Goal: Check status: Check status

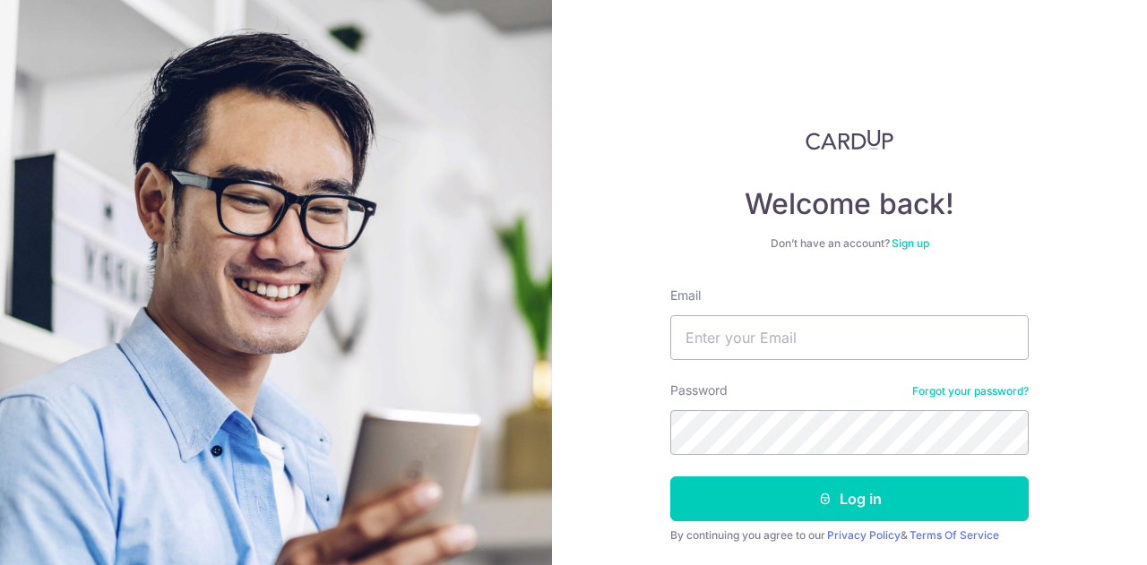
click at [863, 354] on input "Email" at bounding box center [849, 337] width 358 height 45
type input "HLYAP1991@GMAIL.COM"
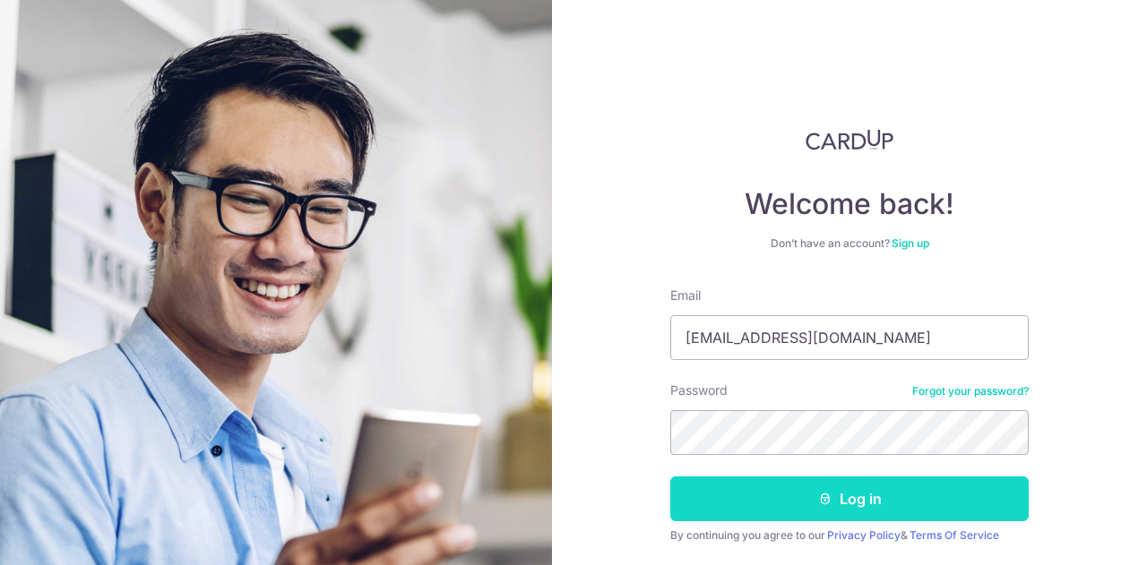
click at [774, 482] on button "Log in" at bounding box center [849, 499] width 358 height 45
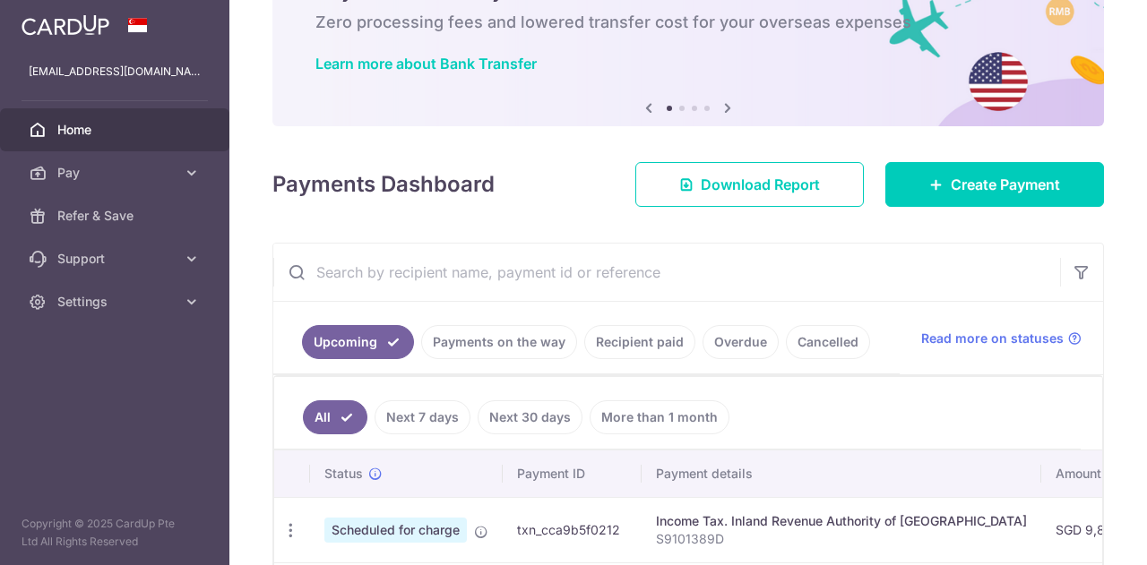
scroll to position [410, 0]
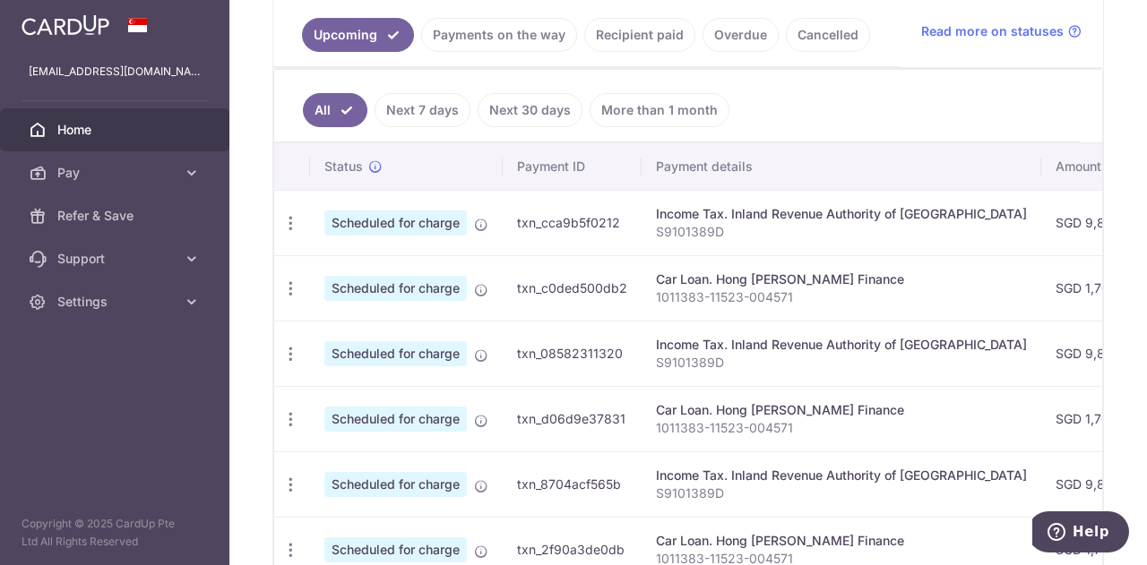
click at [757, 274] on div "Car Loan. Hong Leong Finance" at bounding box center [841, 280] width 371 height 18
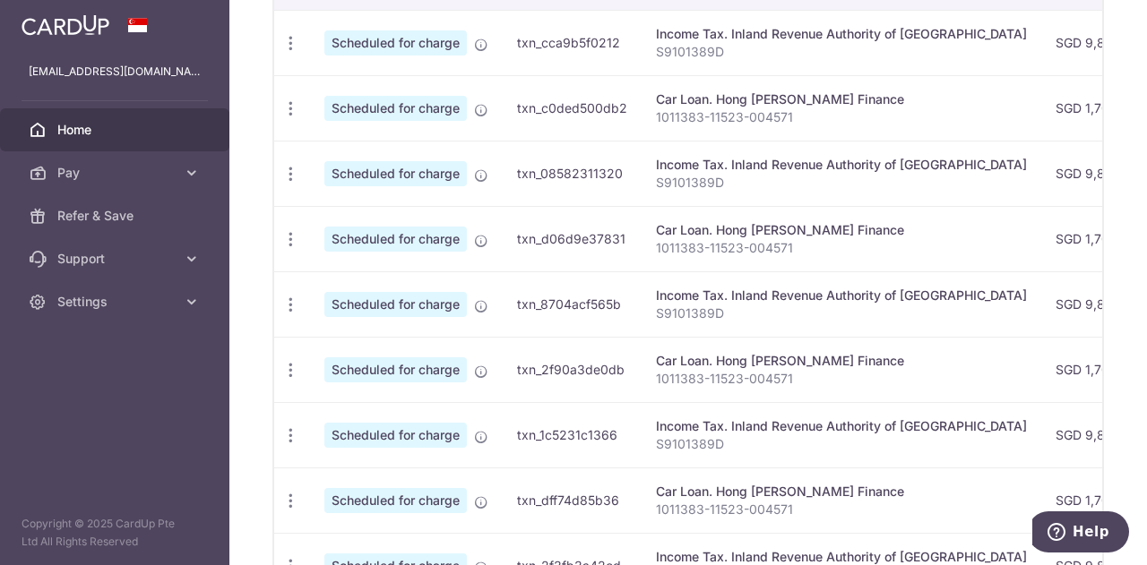
scroll to position [466, 0]
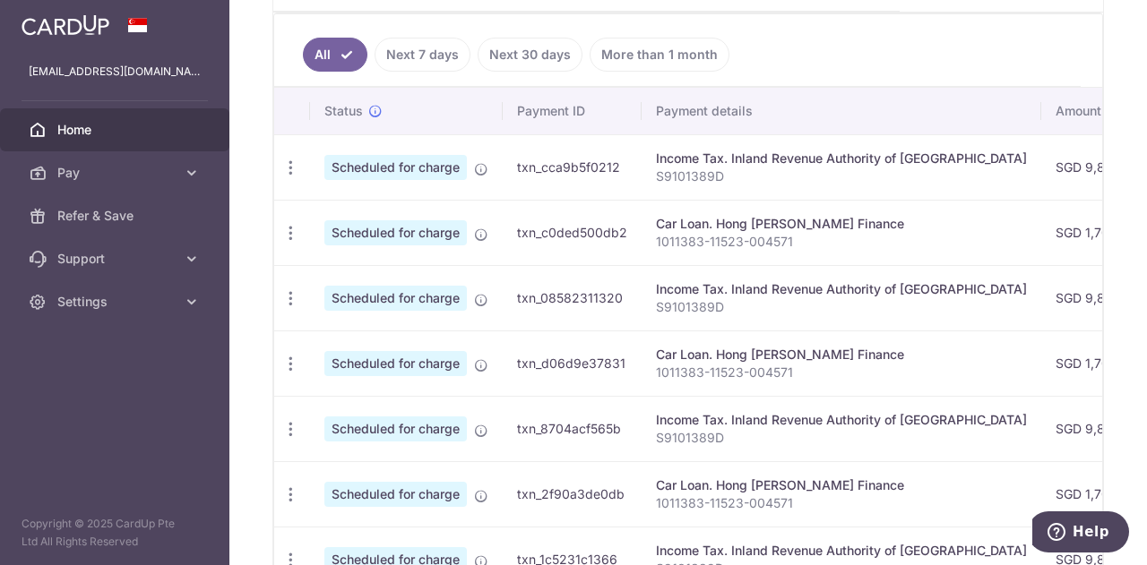
click at [762, 218] on div "Car Loan. Hong Leong Finance" at bounding box center [841, 224] width 371 height 18
click at [762, 218] on div "Car Loan. Hong [PERSON_NAME] Finance" at bounding box center [841, 224] width 371 height 18
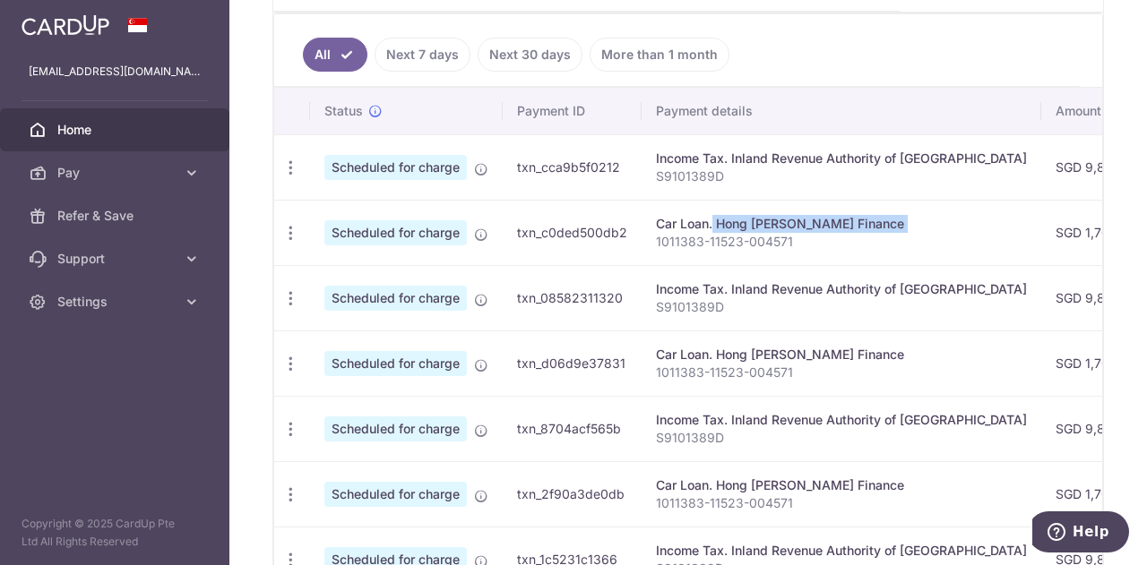
click at [762, 218] on div "Car Loan. Hong [PERSON_NAME] Finance" at bounding box center [841, 224] width 371 height 18
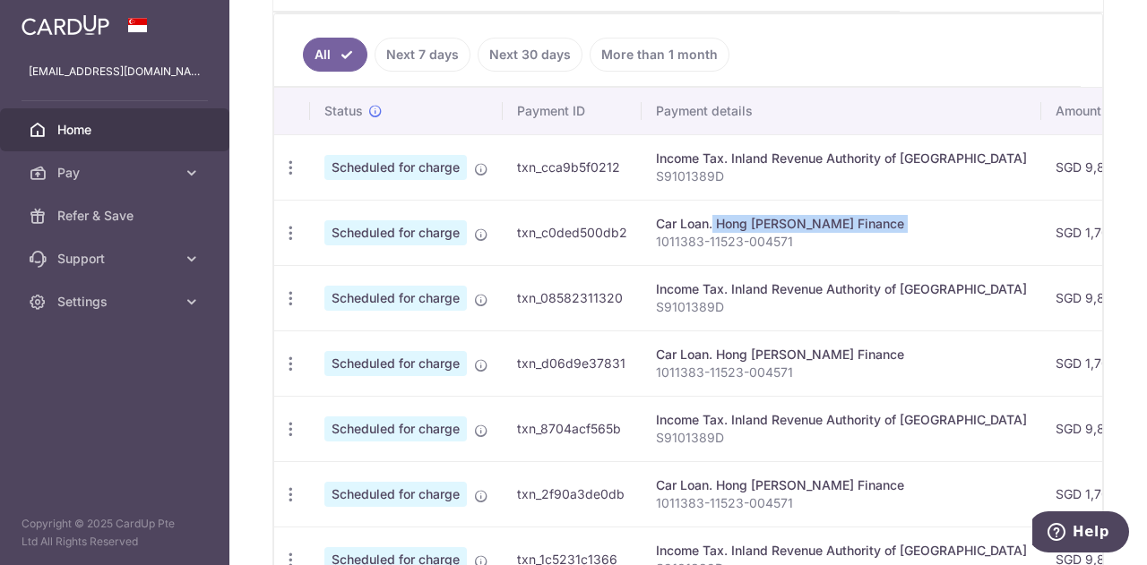
click at [110, 139] on link "Home" at bounding box center [114, 129] width 229 height 43
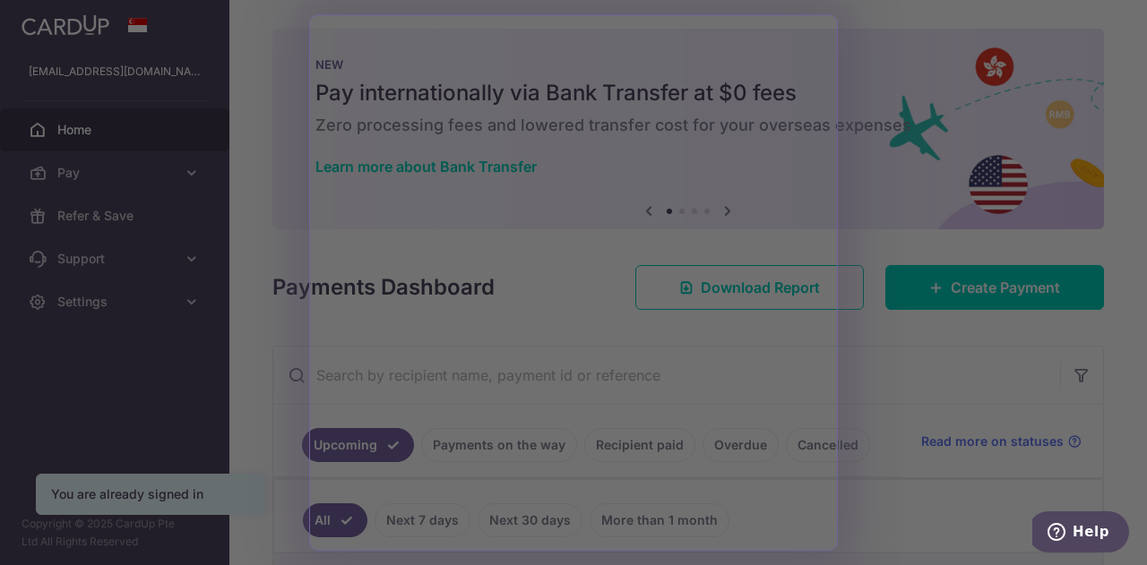
click at [269, 171] on div at bounding box center [579, 285] width 1158 height 571
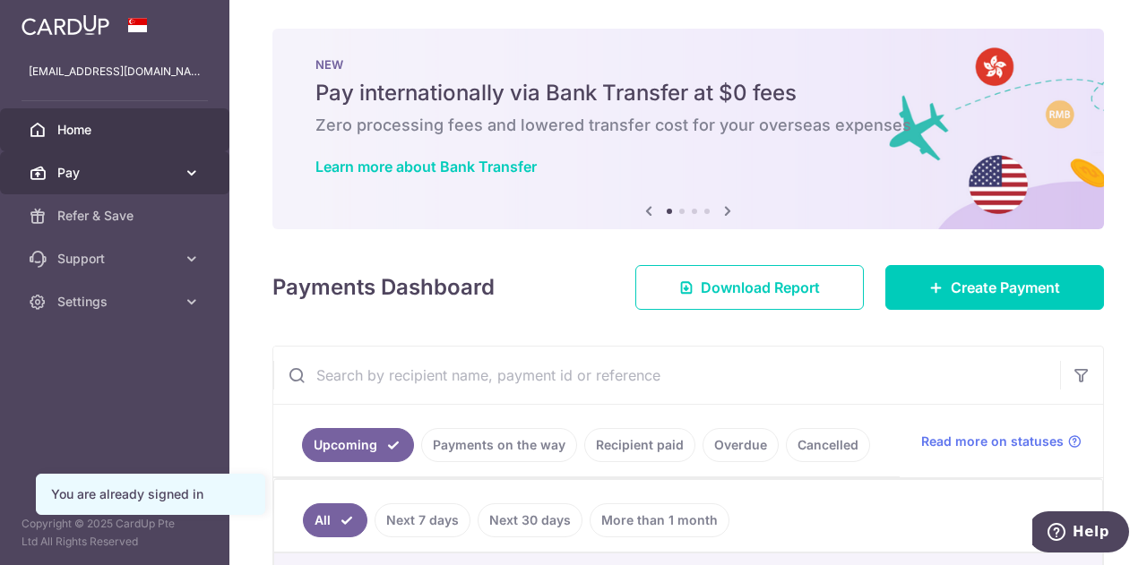
click at [149, 168] on span "Pay" at bounding box center [116, 173] width 118 height 18
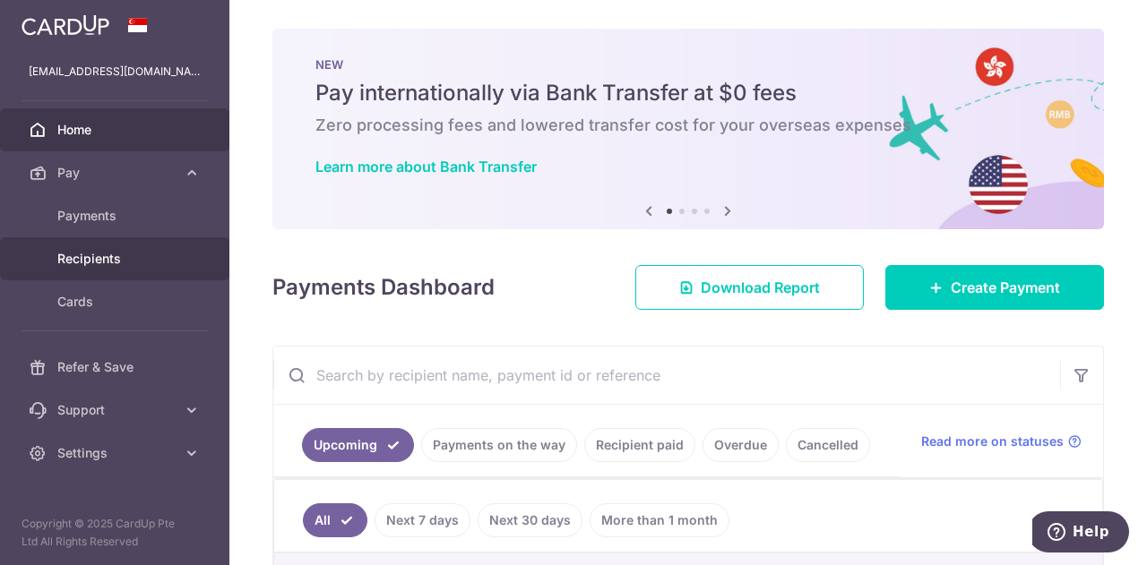
click at [133, 263] on span "Recipients" at bounding box center [116, 259] width 118 height 18
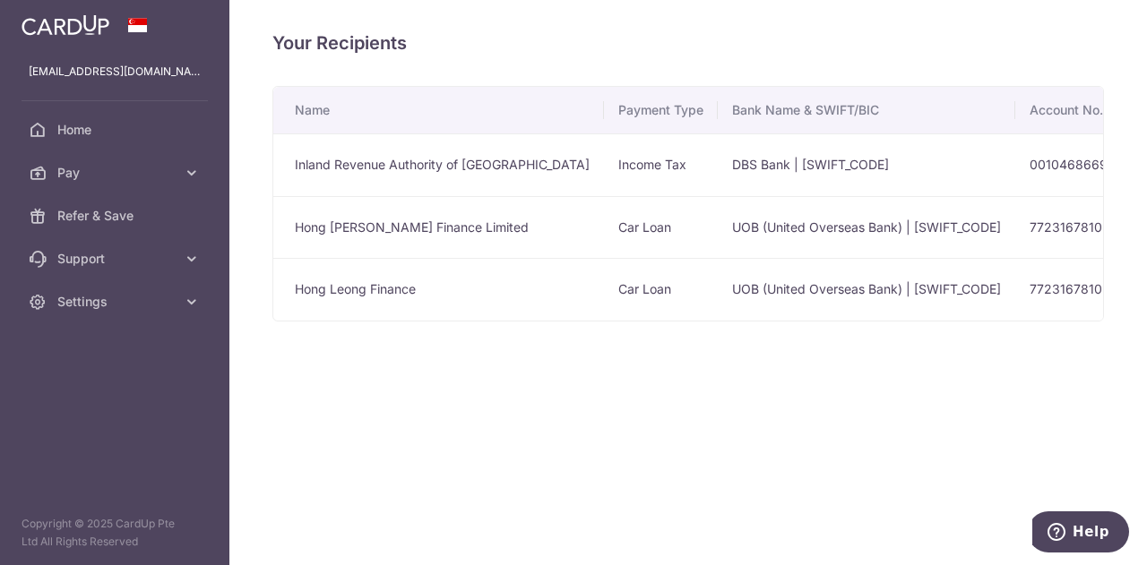
click at [326, 295] on td "Hong Leong Finance" at bounding box center [438, 289] width 331 height 63
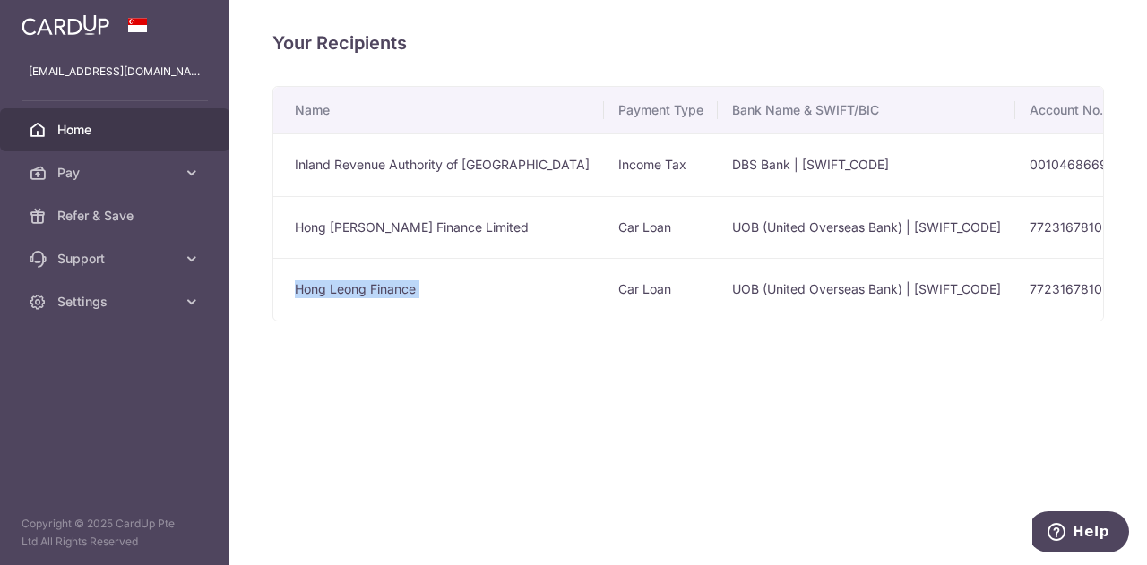
click at [59, 134] on span "Home" at bounding box center [116, 130] width 118 height 18
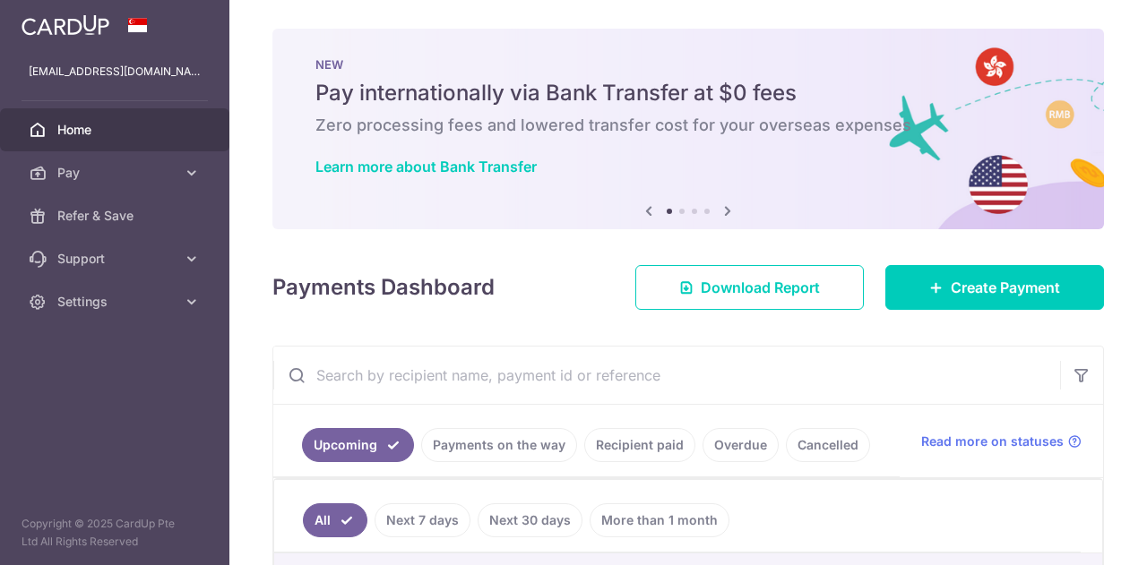
scroll to position [389, 0]
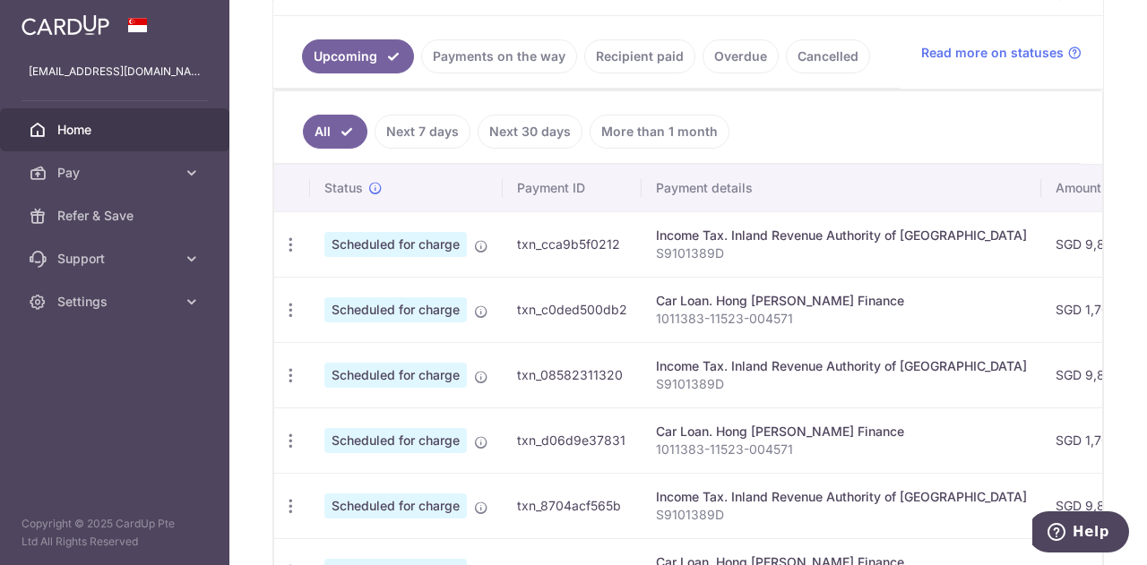
click at [710, 301] on div "Car Loan. Hong [PERSON_NAME] Finance" at bounding box center [841, 301] width 371 height 18
click at [446, 305] on span "Scheduled for charge" at bounding box center [395, 309] width 142 height 25
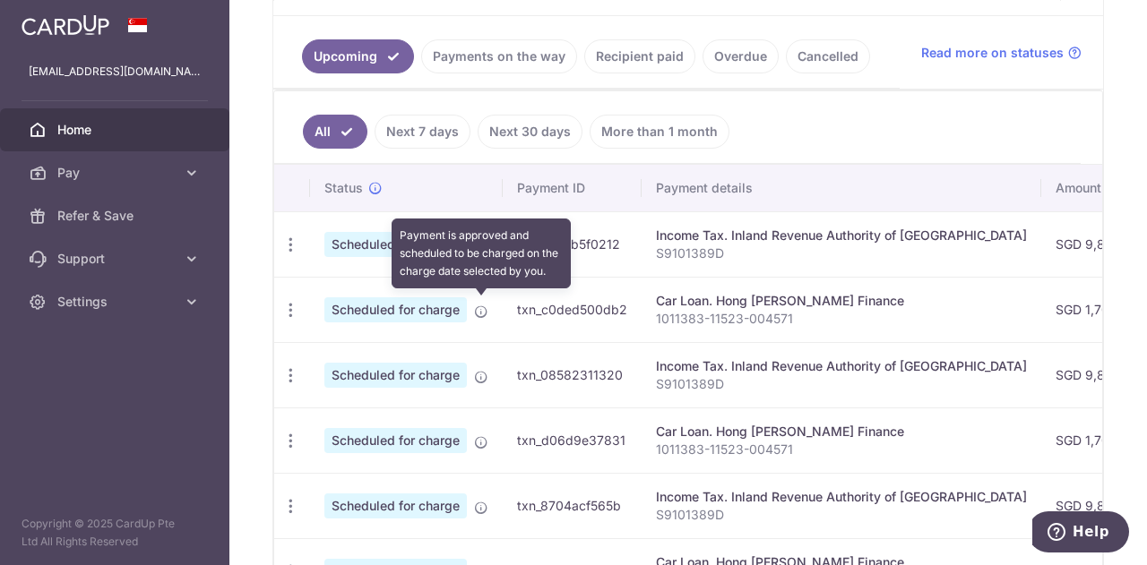
click at [478, 309] on icon at bounding box center [481, 312] width 14 height 14
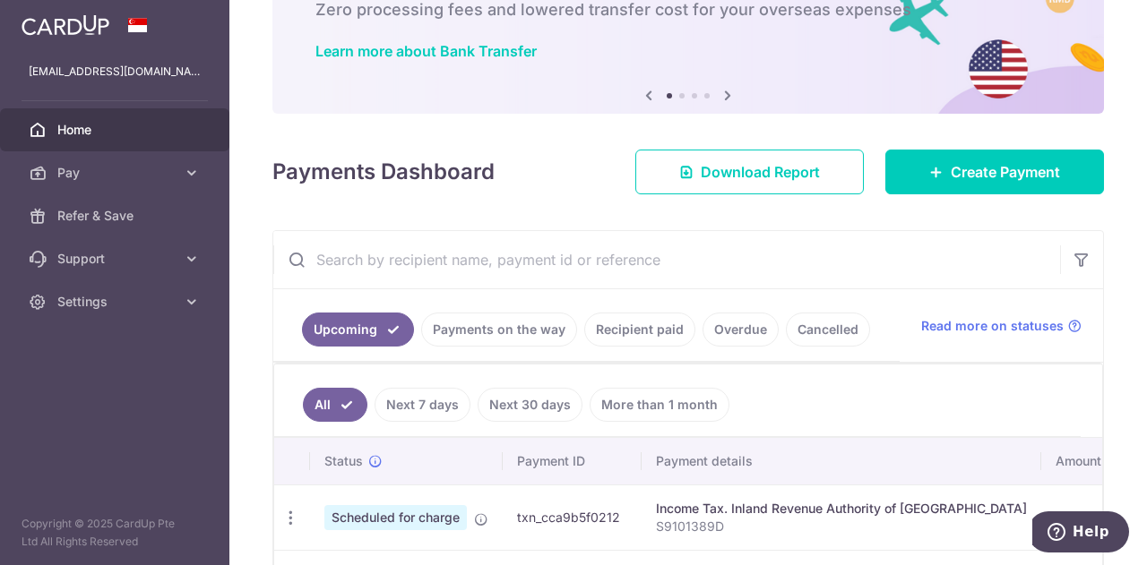
scroll to position [0, 0]
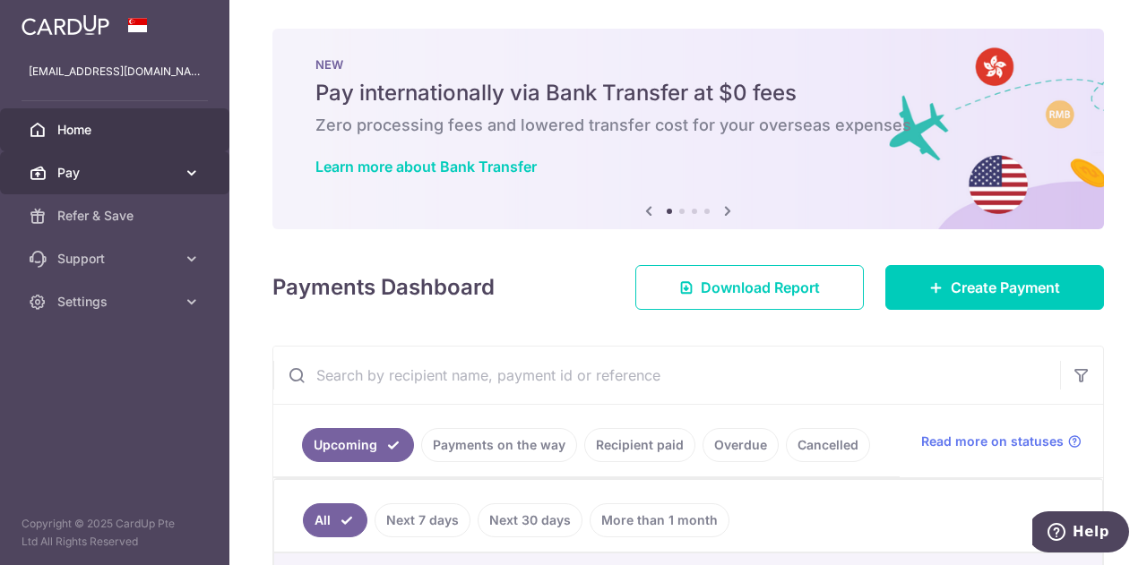
click at [113, 165] on span "Pay" at bounding box center [116, 173] width 118 height 18
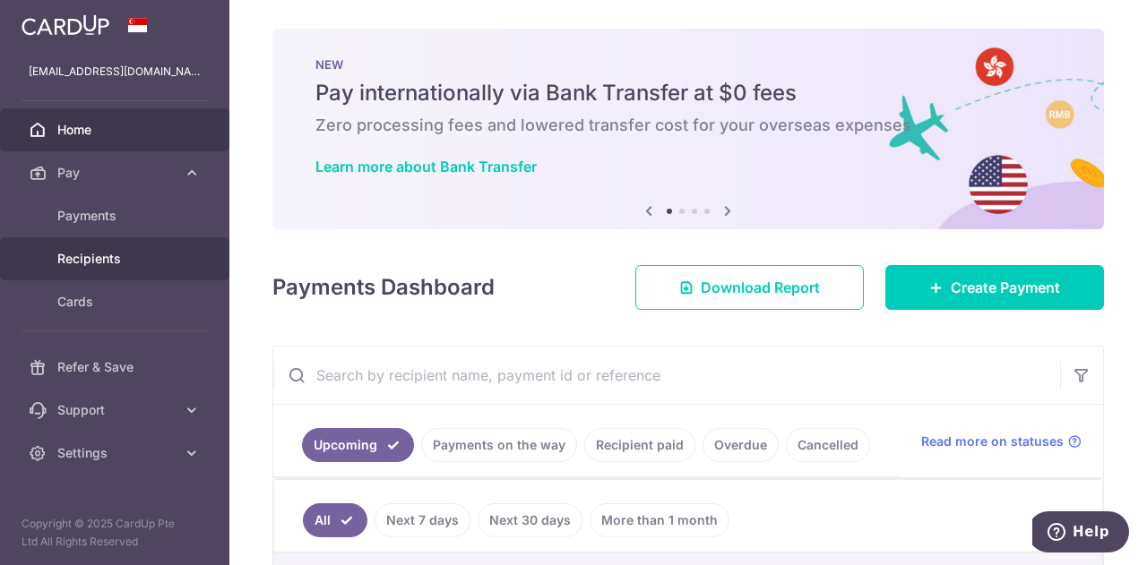
click at [94, 257] on span "Recipients" at bounding box center [116, 259] width 118 height 18
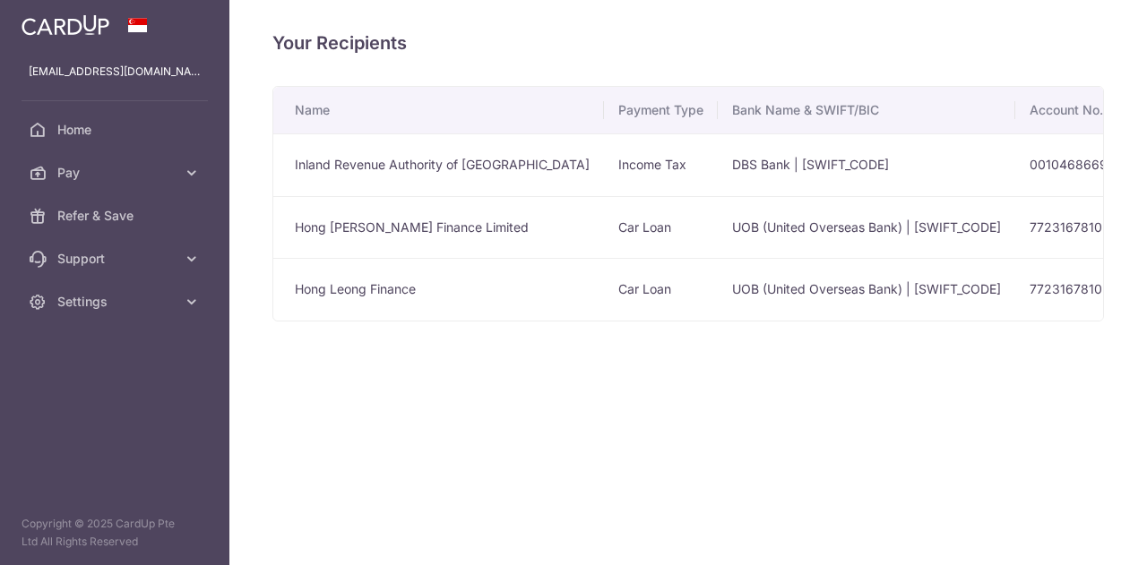
click at [397, 225] on td "Hong Leong Finance Limited" at bounding box center [438, 227] width 331 height 63
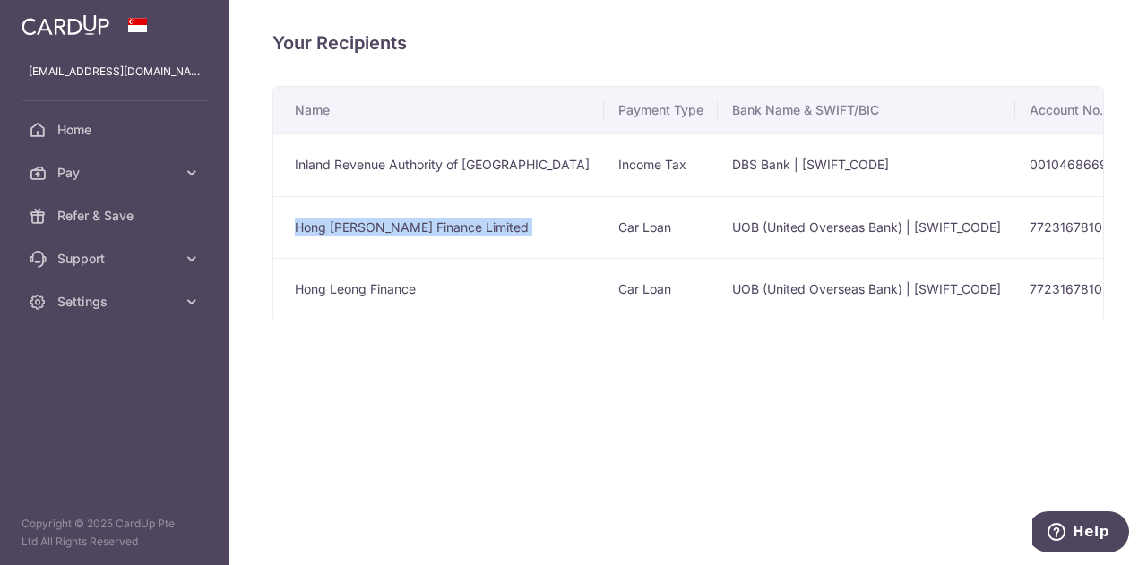
click at [397, 225] on td "Hong Leong Finance Limited" at bounding box center [438, 227] width 331 height 63
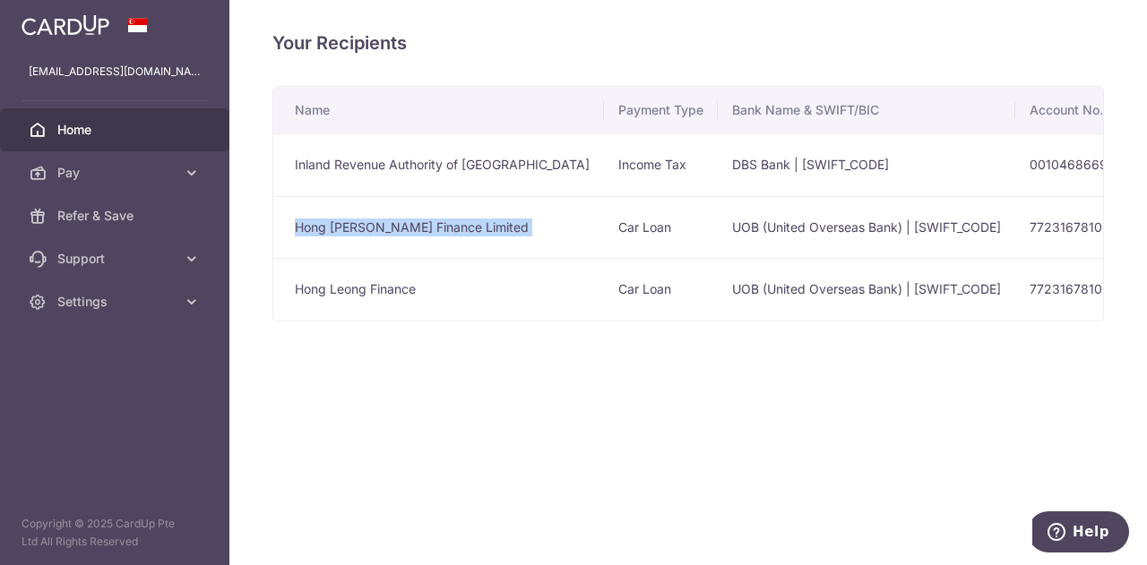
click at [133, 133] on span "Home" at bounding box center [116, 130] width 118 height 18
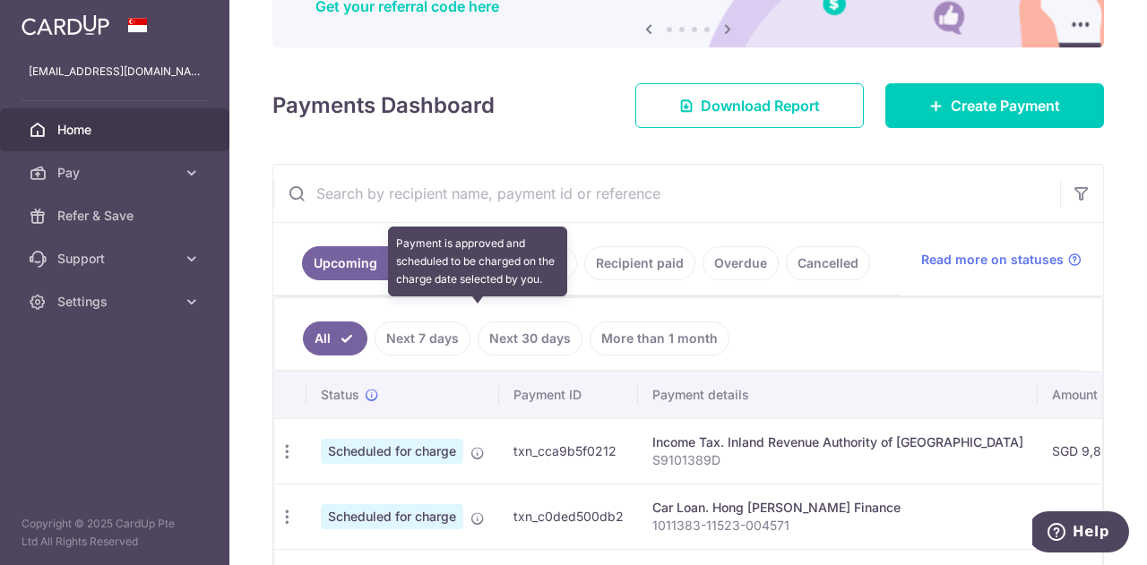
scroll to position [179, 0]
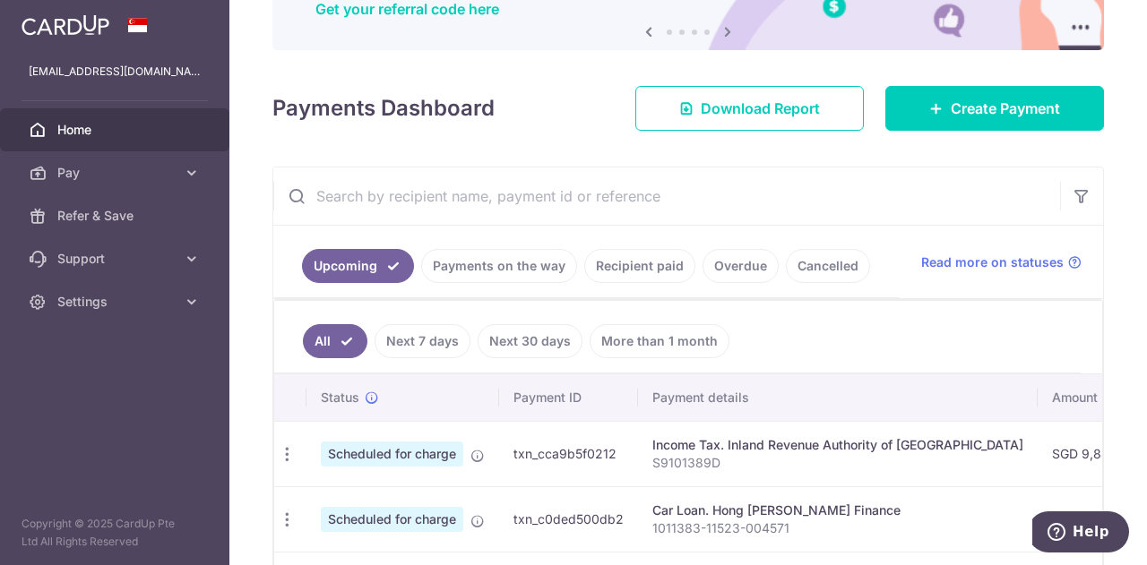
click at [512, 275] on link "Payments on the way" at bounding box center [499, 266] width 156 height 34
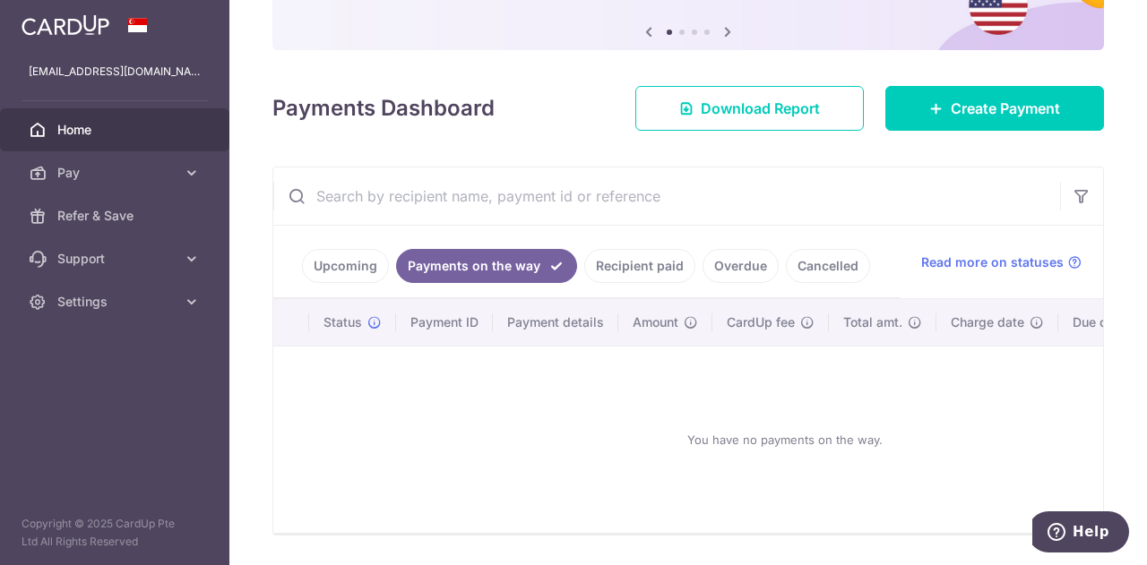
click at [642, 279] on link "Recipient paid" at bounding box center [639, 266] width 111 height 34
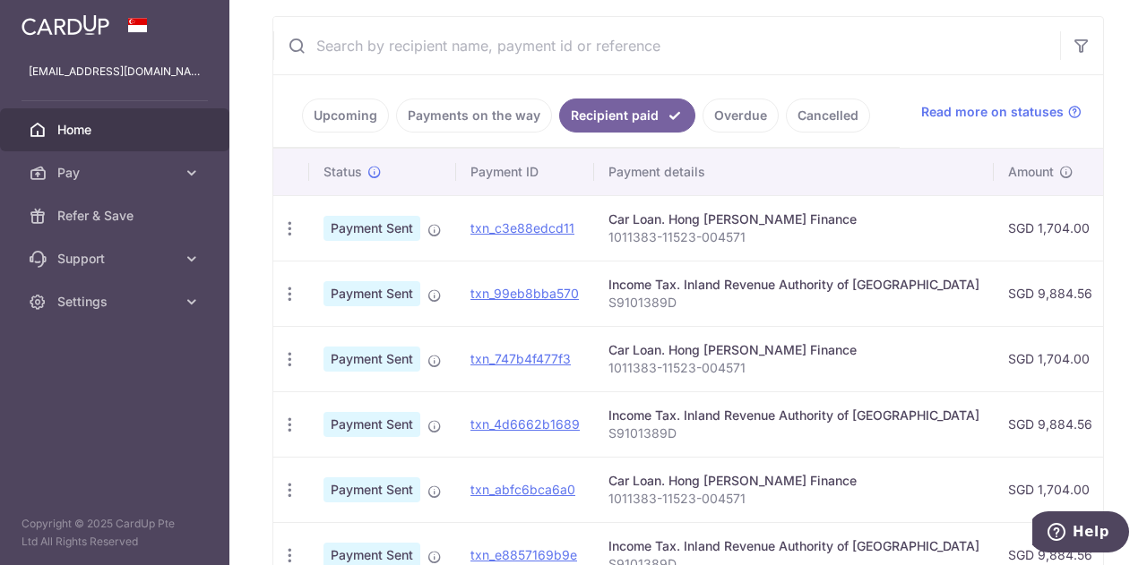
scroll to position [443, 0]
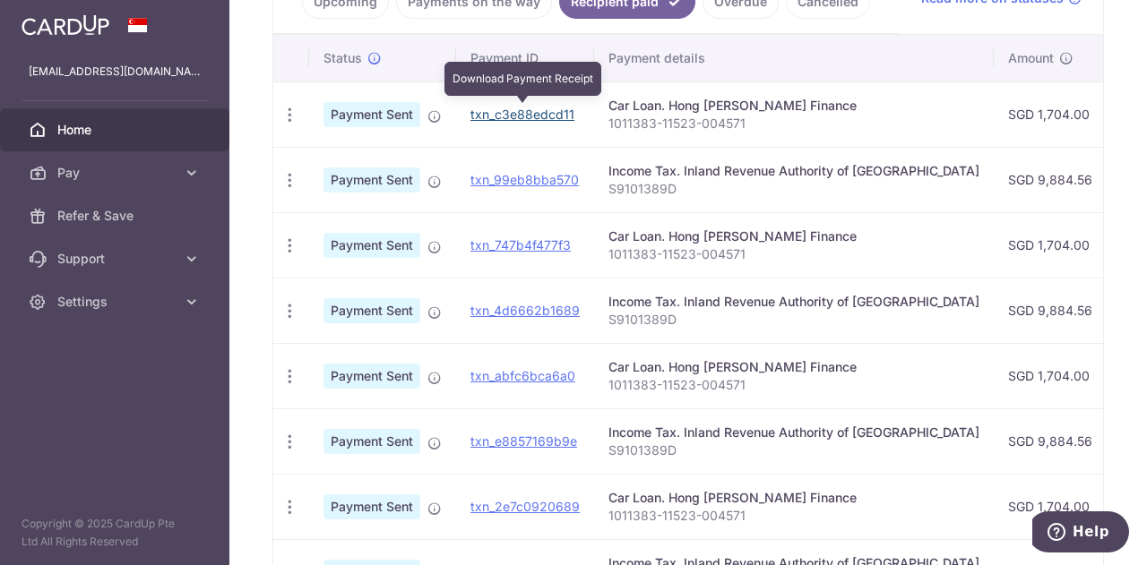
click at [482, 112] on link "txn_c3e88edcd11" at bounding box center [522, 114] width 104 height 15
